Goal: Find specific page/section: Find specific page/section

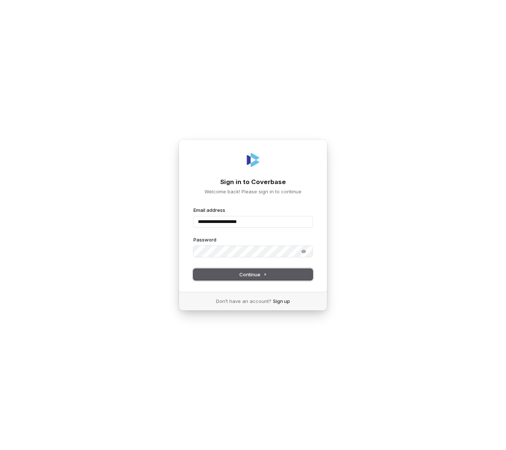
click at [239, 275] on span "Continue" at bounding box center [253, 274] width 28 height 7
type input "**********"
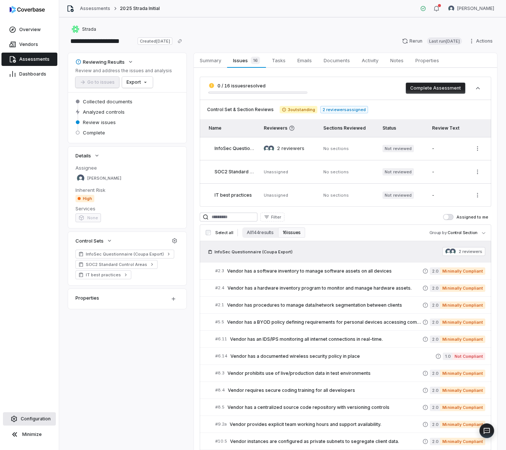
click at [42, 416] on span "Configuration" at bounding box center [36, 419] width 30 height 6
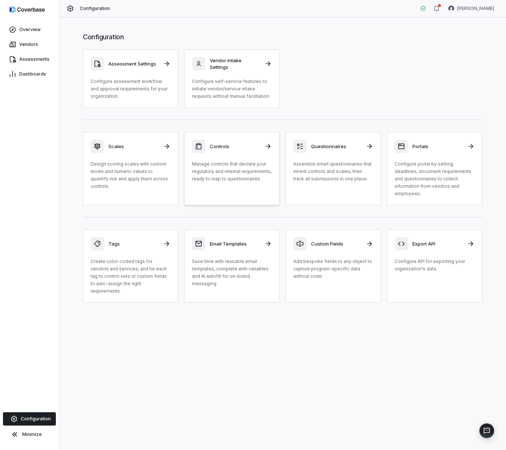
click at [226, 154] on div "Controls Manage controls that declare your regulatory and internal requirements…" at bounding box center [232, 161] width 80 height 43
